Goal: Check status

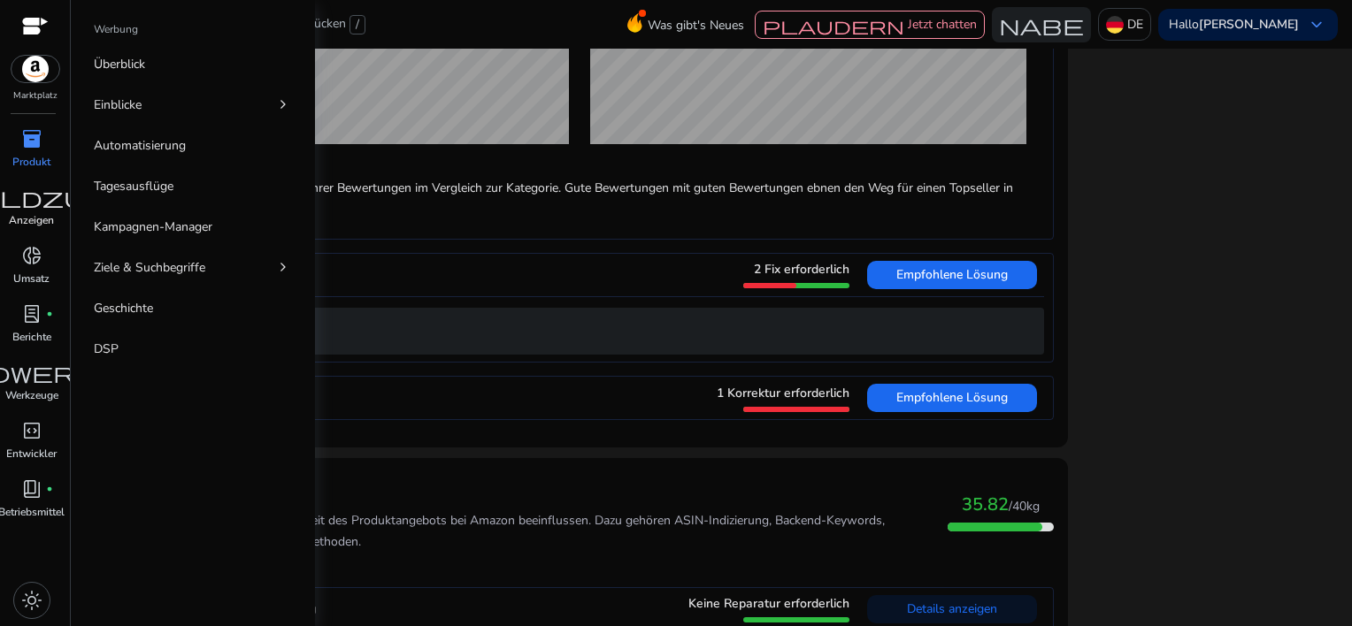
click at [32, 223] on p "Anzeigen" at bounding box center [31, 220] width 45 height 16
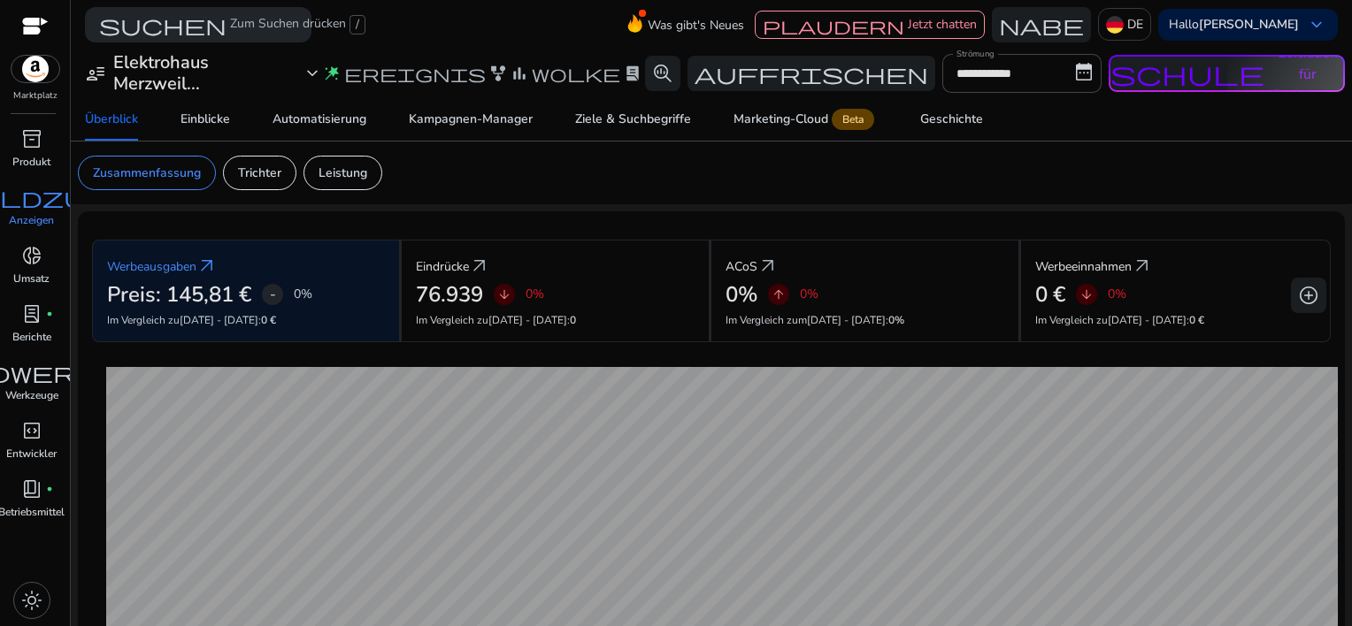
click at [14, 215] on p "Anzeigen" at bounding box center [31, 220] width 45 height 16
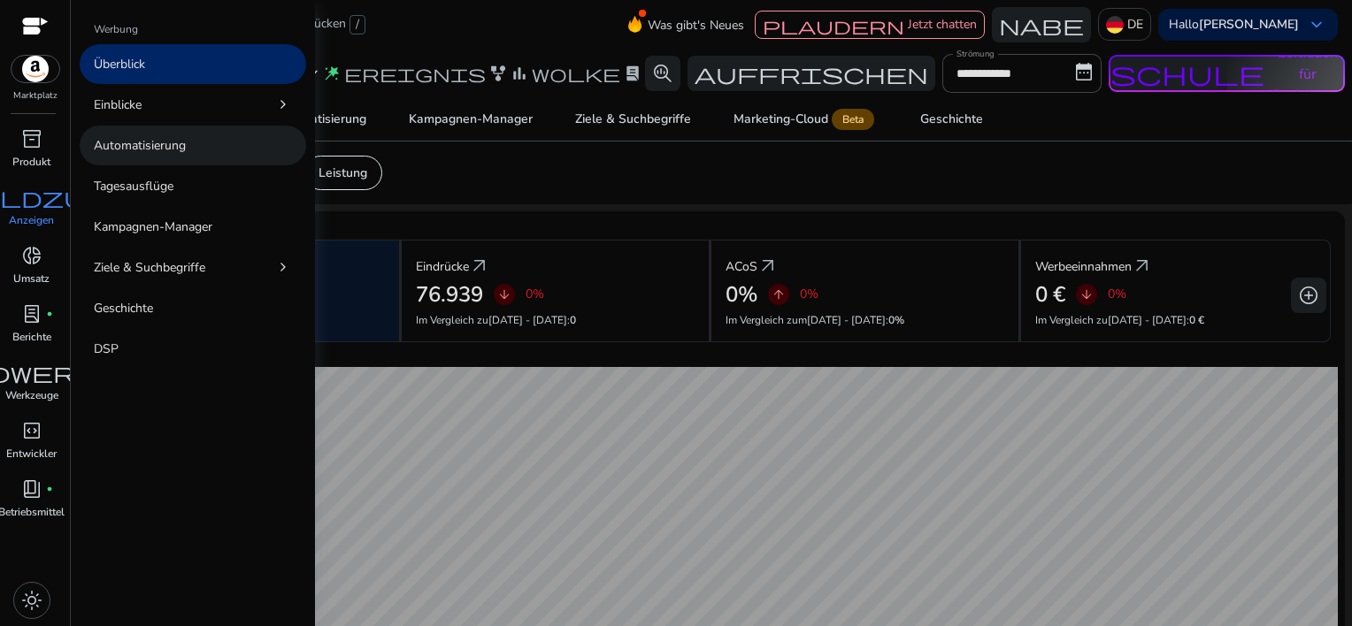
click at [125, 145] on p "Automatisierung" at bounding box center [140, 145] width 92 height 19
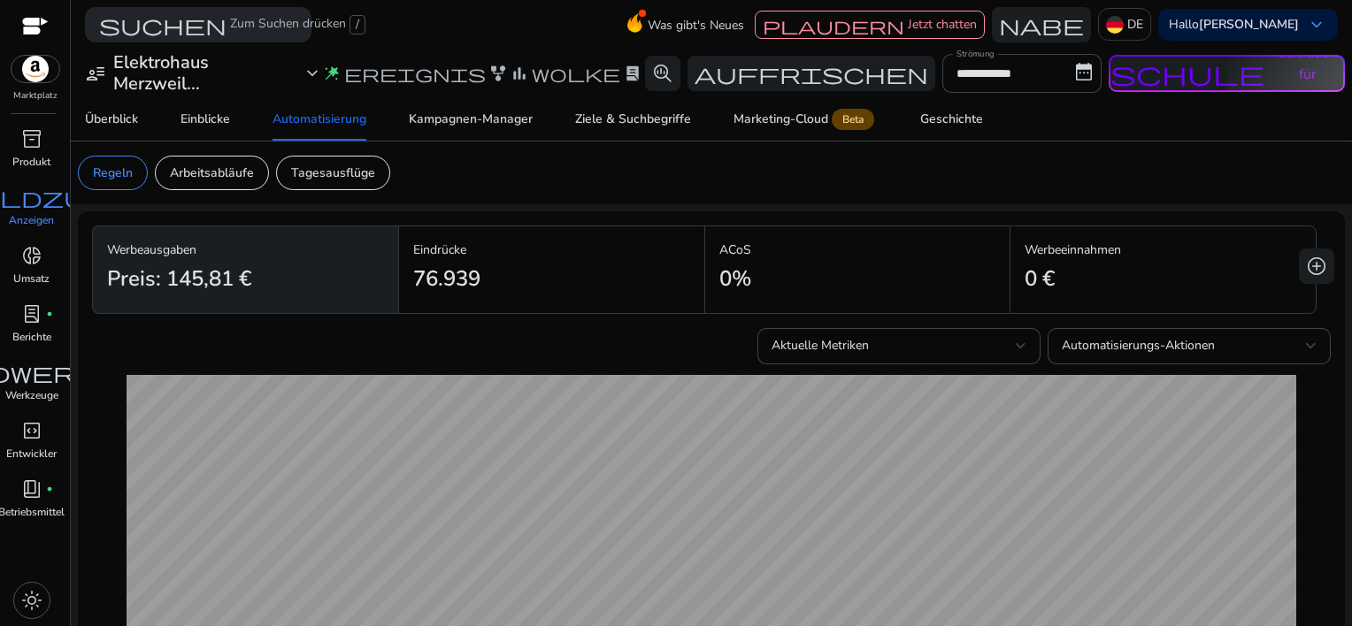
click at [376, 88] on div "user_attributes Elektrohaus Merzweil... expand_more wand_stars Ereignis family_…" at bounding box center [379, 73] width 603 height 42
click at [376, 82] on span "Ereignis" at bounding box center [415, 74] width 142 height 18
click at [28, 142] on span "inventory_2" at bounding box center [31, 138] width 21 height 21
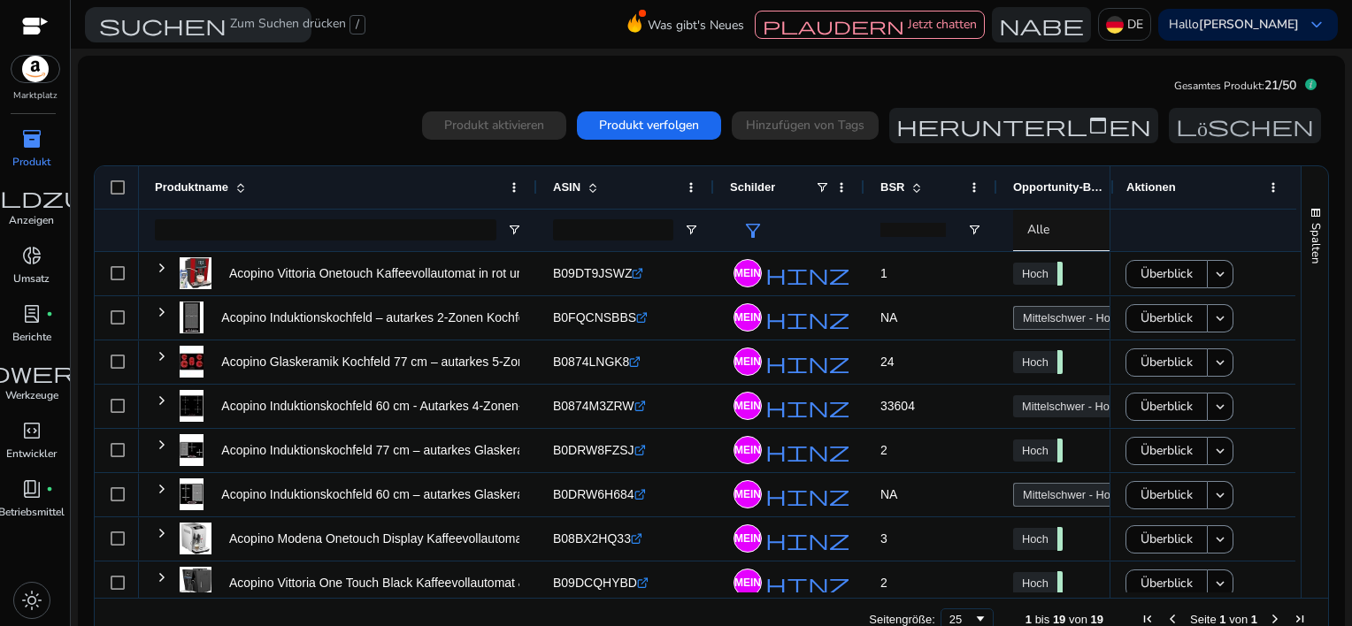
scroll to position [177, 0]
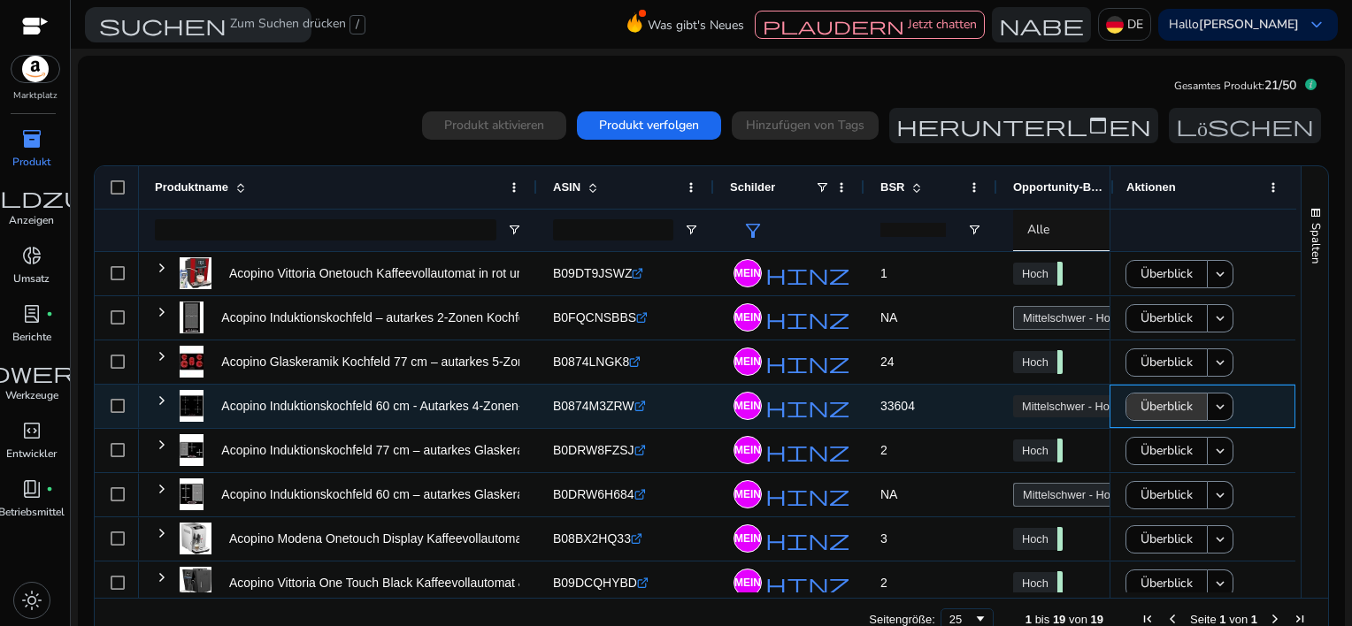
click at [1171, 400] on span "Überblick" at bounding box center [1167, 406] width 52 height 36
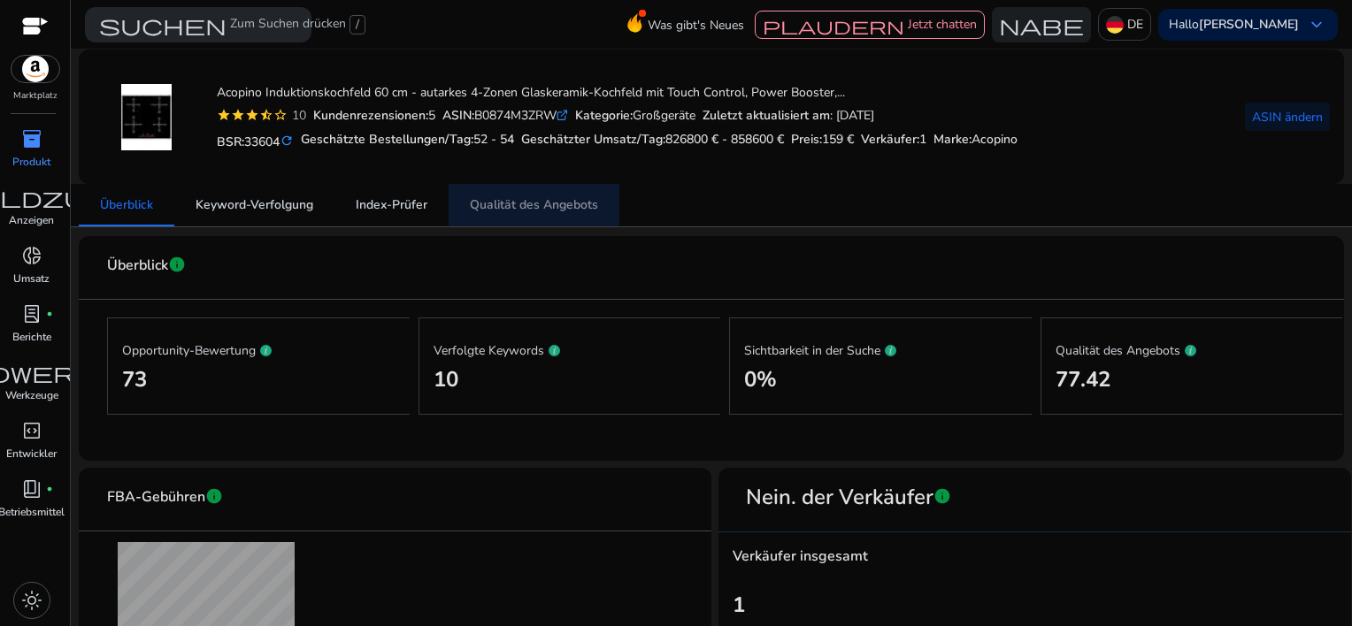
click at [519, 204] on span "Qualität des Angebots" at bounding box center [534, 205] width 128 height 12
